Goal: Task Accomplishment & Management: Complete application form

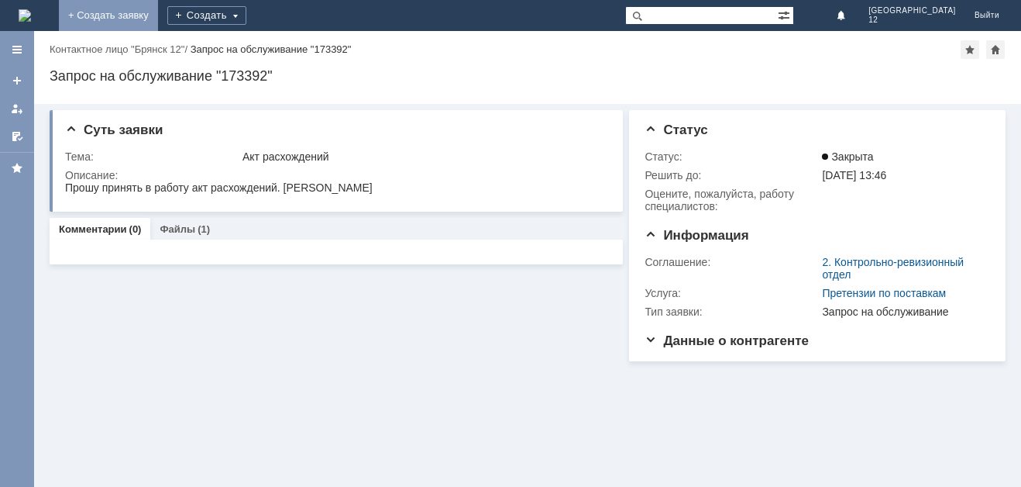
click at [158, 11] on link "+ Создать заявку" at bounding box center [108, 15] width 99 height 31
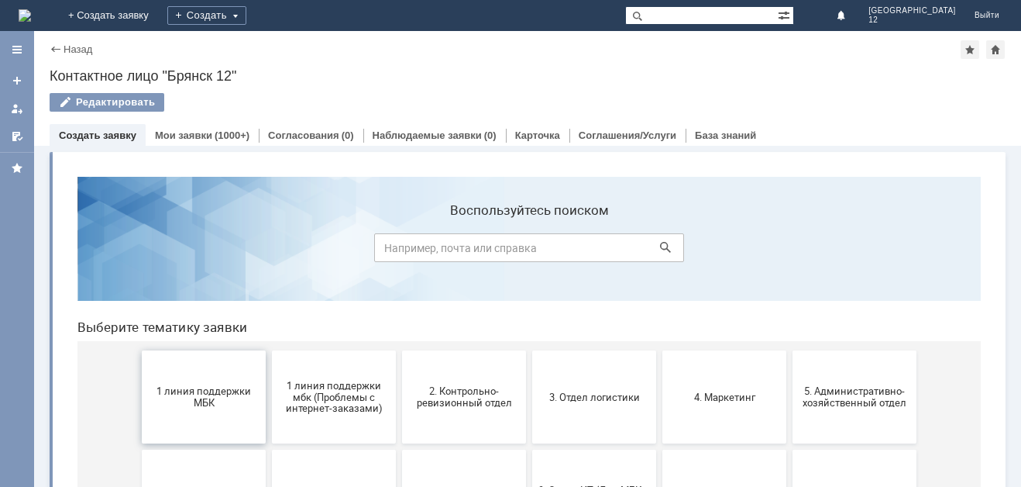
click at [222, 421] on button "1 линия поддержки МБК" at bounding box center [204, 396] width 124 height 93
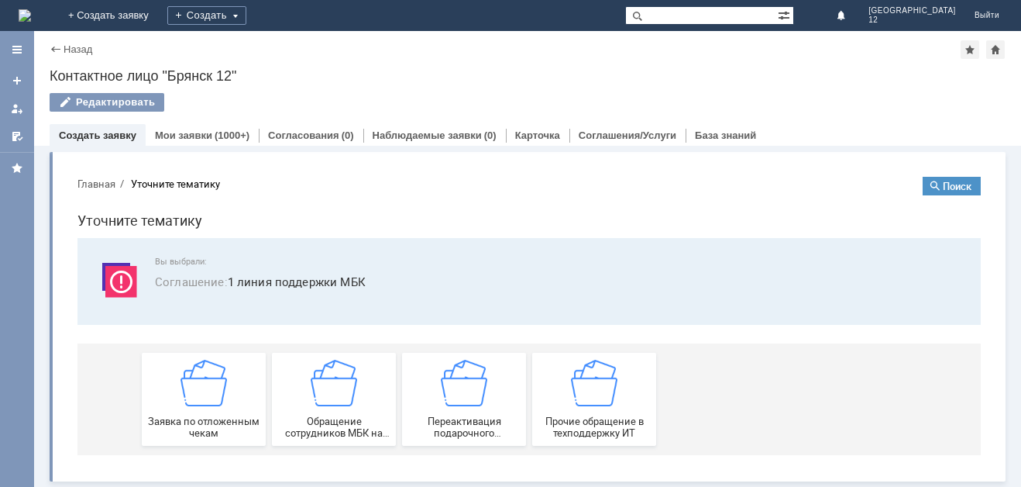
click at [222, 421] on span "Заявка по отложенным чекам" at bounding box center [203, 426] width 115 height 23
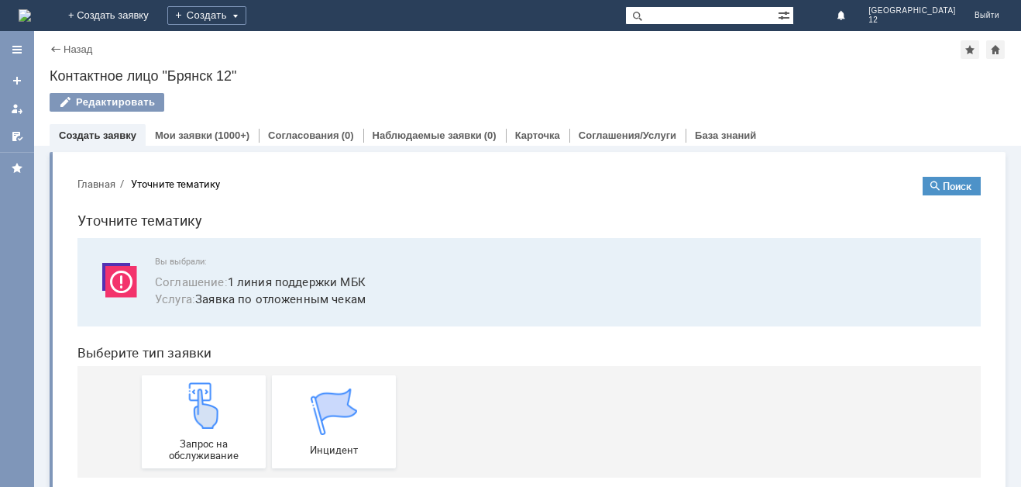
click at [222, 421] on div "Запрос на обслуживание" at bounding box center [203, 421] width 115 height 79
click at [207, 412] on img at bounding box center [204, 405] width 46 height 46
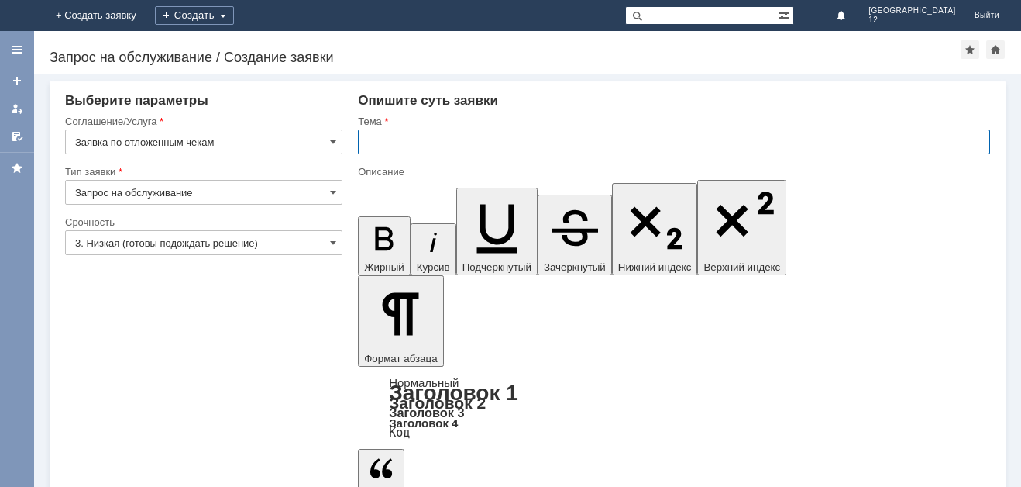
click at [376, 141] on input "text" at bounding box center [674, 141] width 632 height 25
type input "Отл чек 03.10.2025."
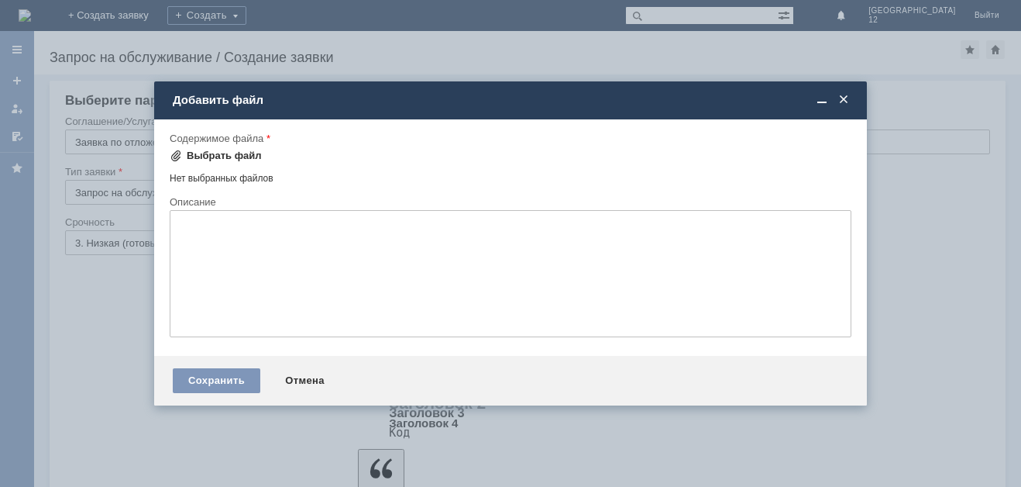
click at [207, 152] on div "Выбрать файл" at bounding box center [224, 156] width 75 height 12
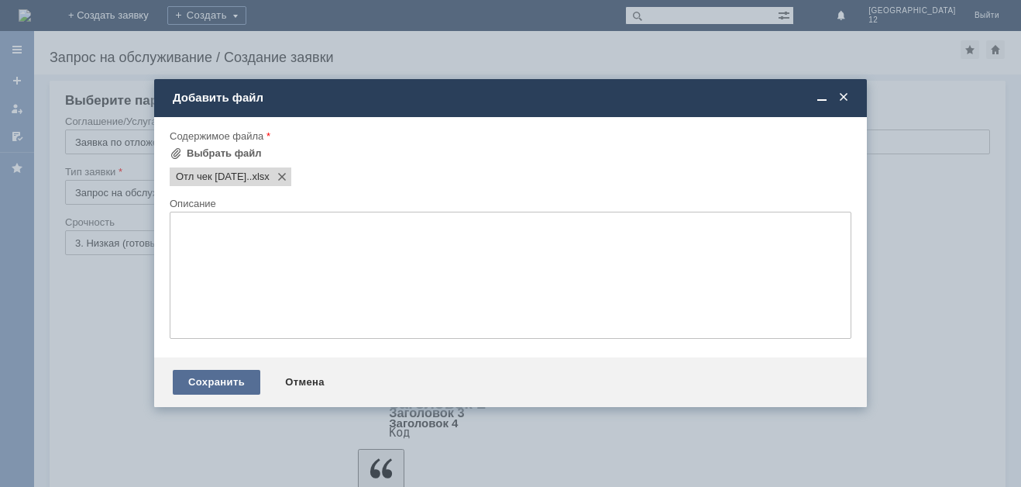
click at [208, 386] on div "Сохранить" at bounding box center [217, 382] width 88 height 25
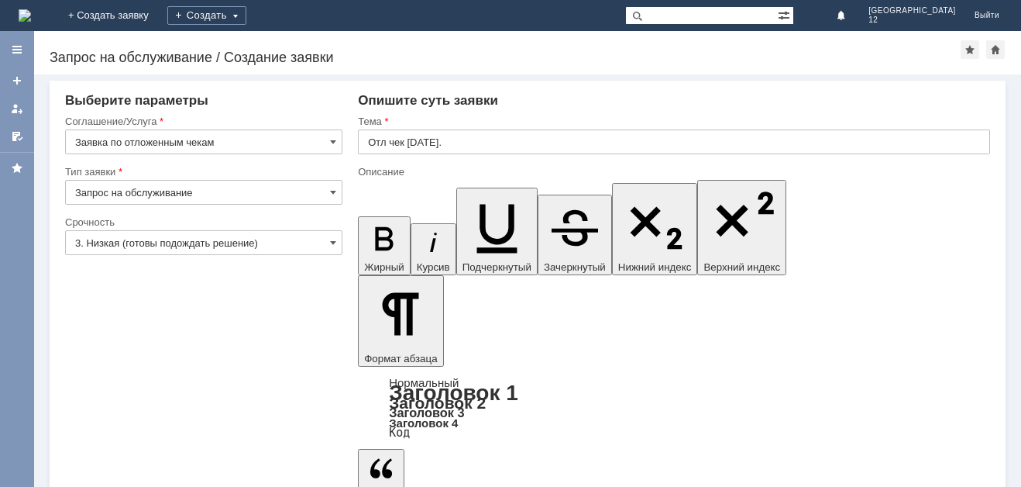
click at [380, 142] on input "text" at bounding box center [674, 141] width 632 height 25
type input "Отл чек [DATE]."
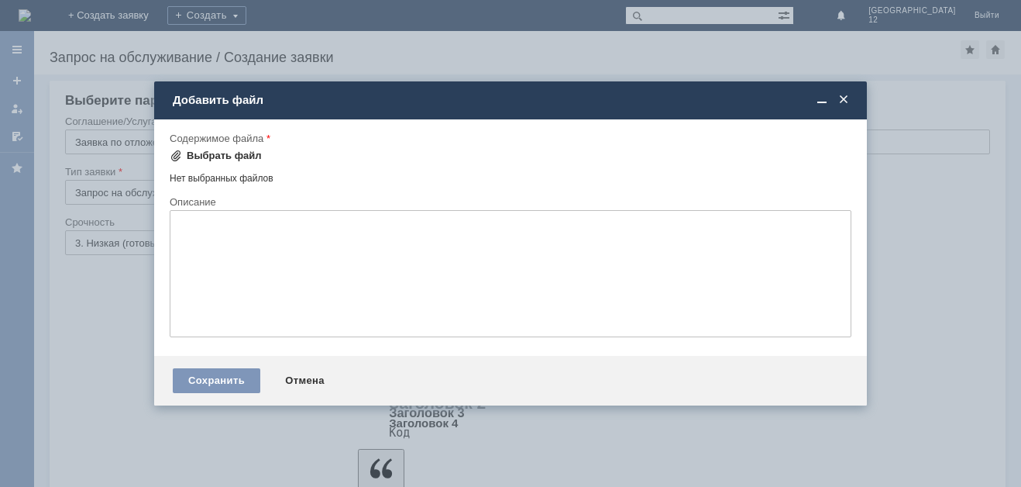
click at [201, 155] on div "Выбрать файл" at bounding box center [224, 156] width 75 height 12
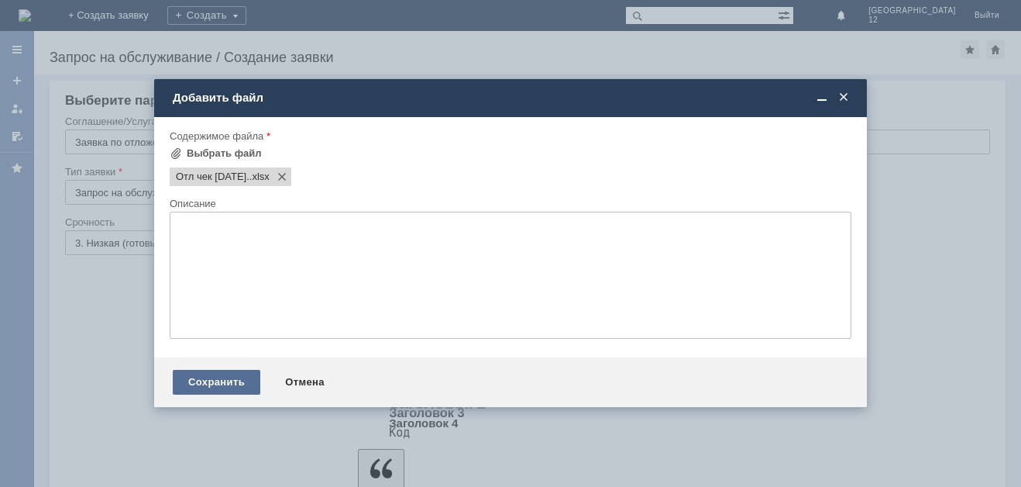
click at [231, 383] on div "Сохранить" at bounding box center [217, 382] width 88 height 25
